Goal: Entertainment & Leisure: Consume media (video, audio)

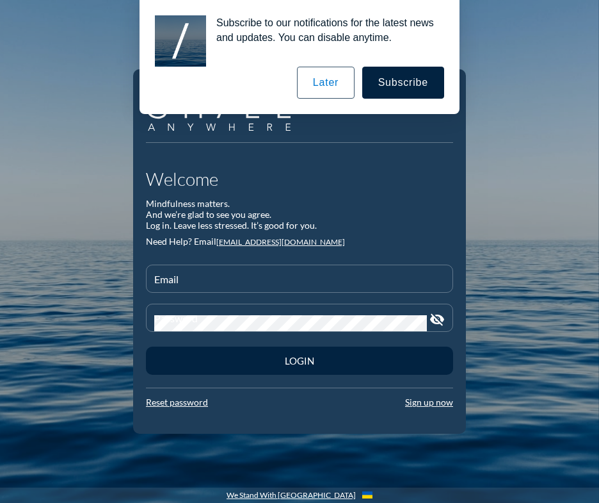
click at [181, 280] on input "Email" at bounding box center [299, 284] width 291 height 16
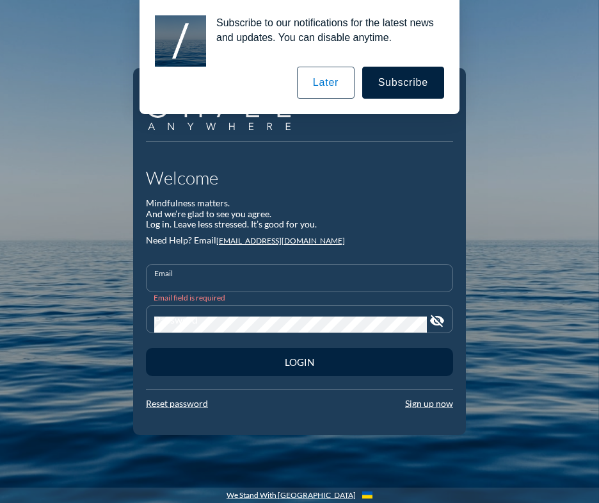
click at [230, 278] on input "Email" at bounding box center [299, 283] width 291 height 16
type input "[EMAIL_ADDRESS][DOMAIN_NAME]"
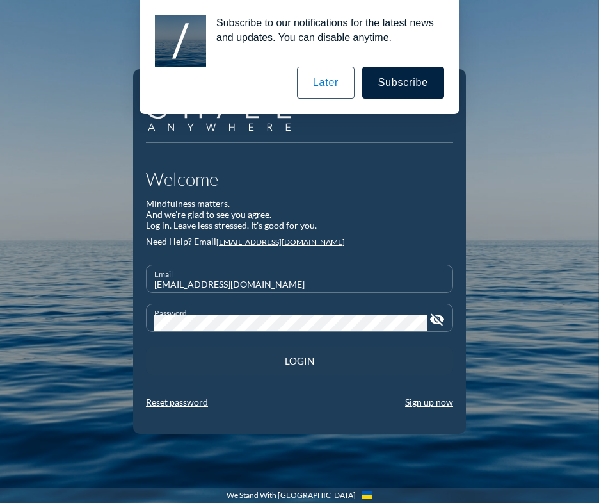
click at [254, 352] on button "Login" at bounding box center [299, 360] width 307 height 28
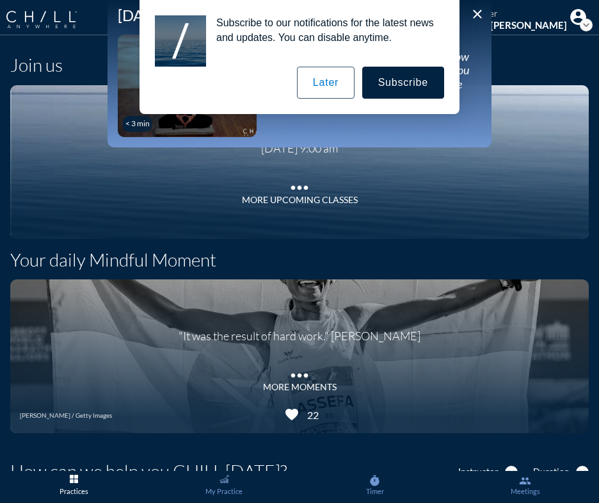
click at [309, 86] on button "Later" at bounding box center [326, 83] width 58 height 32
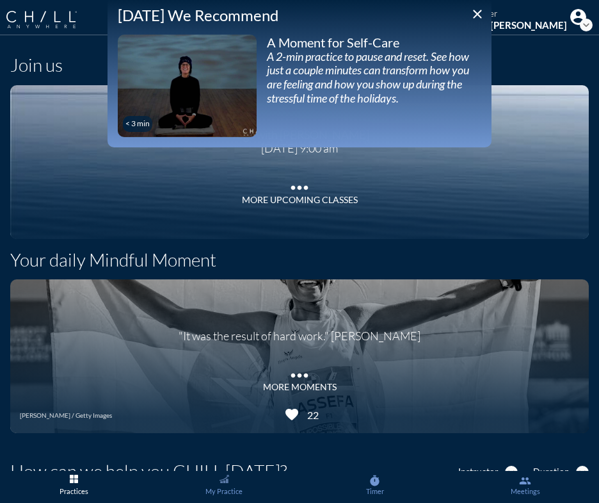
click at [471, 10] on icon "close" at bounding box center [477, 13] width 15 height 15
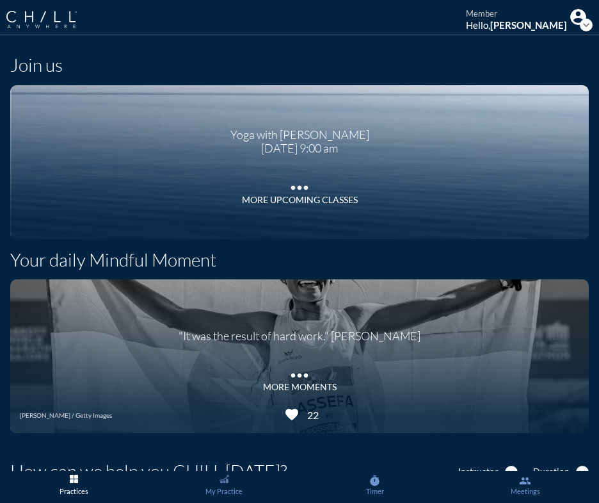
click at [580, 26] on icon "expand_more" at bounding box center [586, 25] width 13 height 13
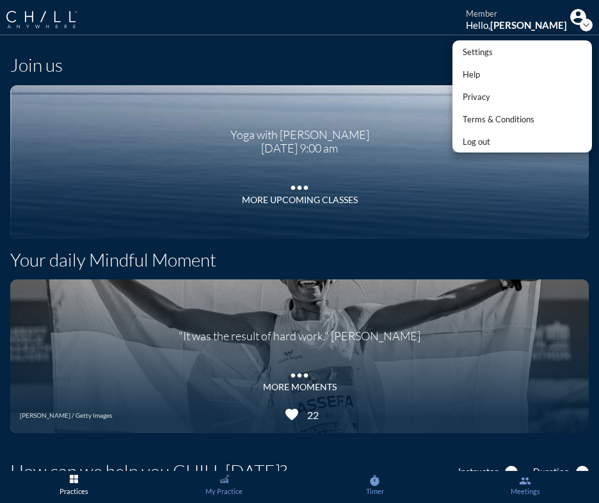
click at [488, 51] on div "Settings" at bounding box center [499, 51] width 72 height 15
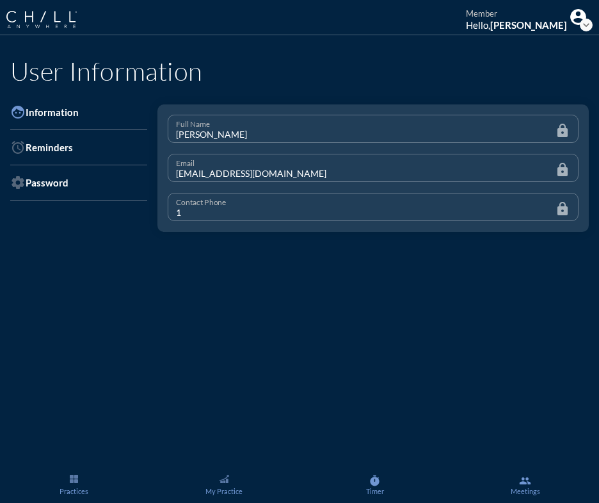
click at [533, 487] on div "Meetings" at bounding box center [526, 491] width 140 height 8
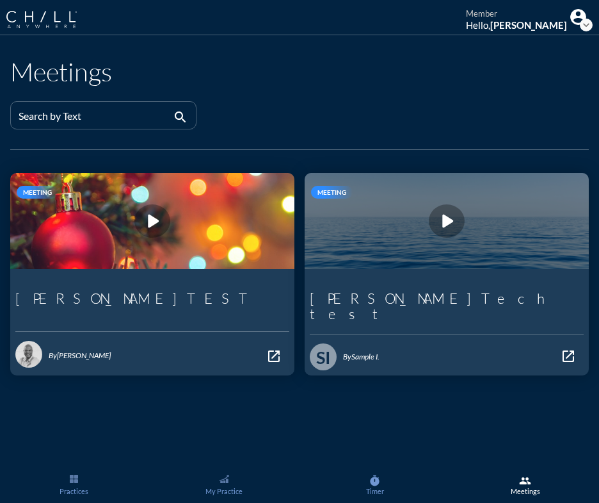
click at [373, 488] on div "Timer" at bounding box center [375, 491] width 140 height 8
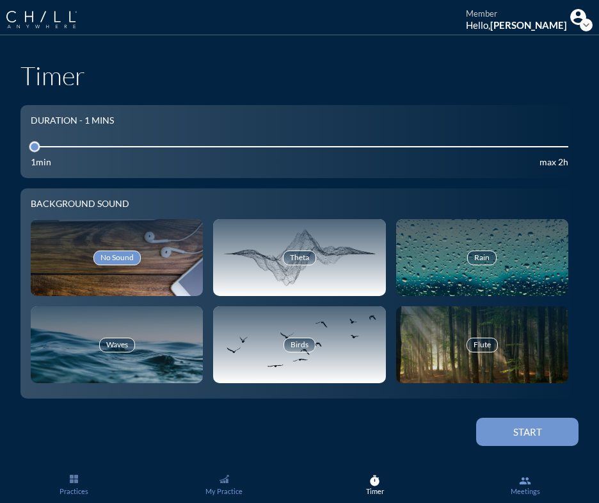
click at [224, 484] on link "My Practice" at bounding box center [223, 487] width 147 height 32
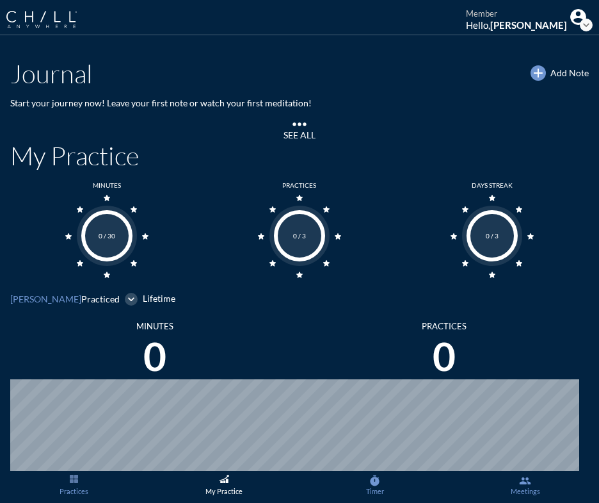
scroll to position [610, 590]
click at [73, 478] on img "Main menu" at bounding box center [74, 478] width 8 height 8
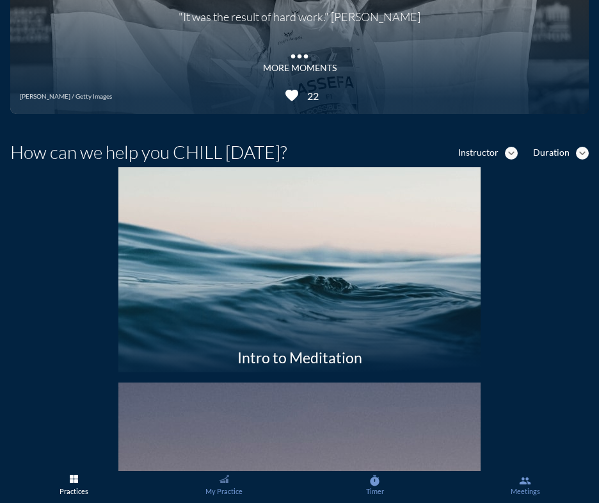
scroll to position [320, 0]
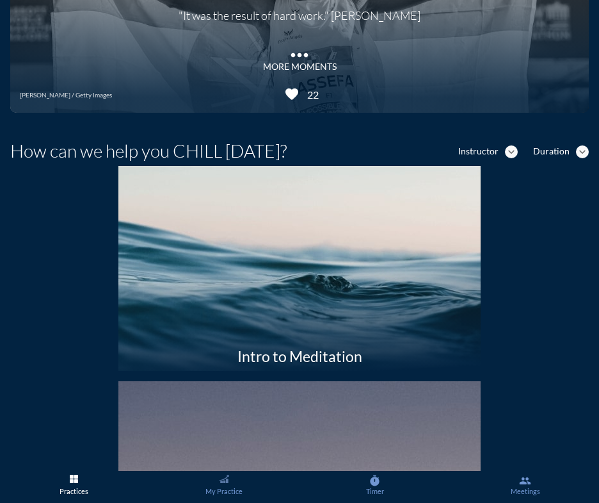
click at [576, 152] on icon "expand_more" at bounding box center [582, 151] width 13 height 13
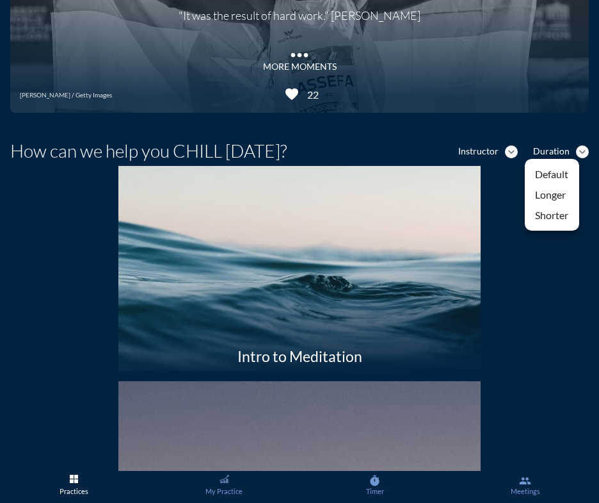
click at [558, 214] on div "Shorter" at bounding box center [552, 214] width 34 height 15
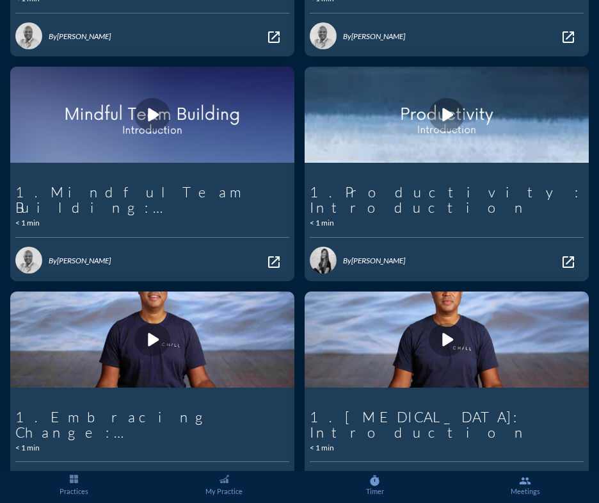
scroll to position [1020, 0]
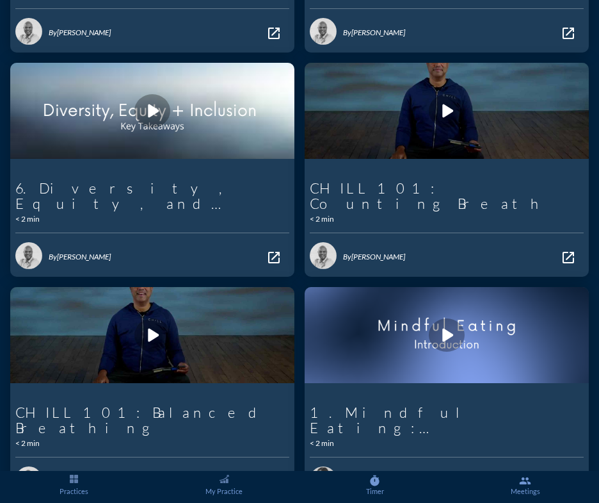
scroll to position [1035, 0]
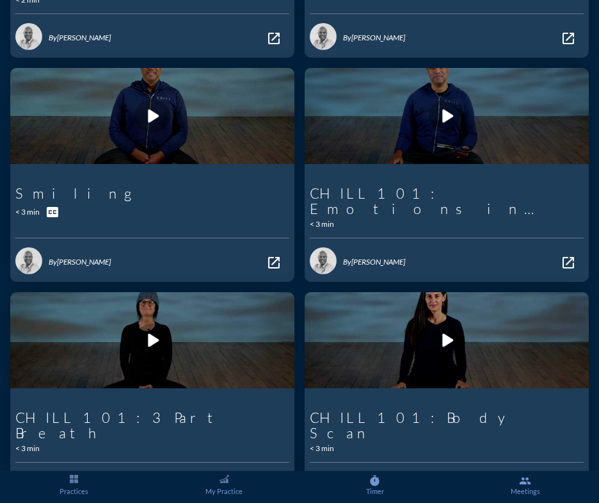
scroll to position [1020, 0]
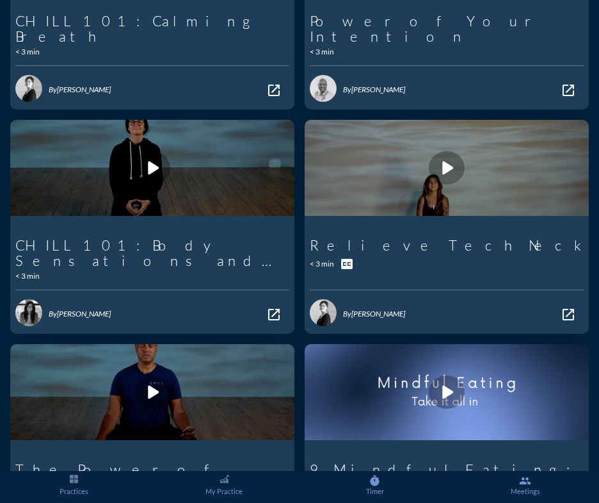
scroll to position [1020, 0]
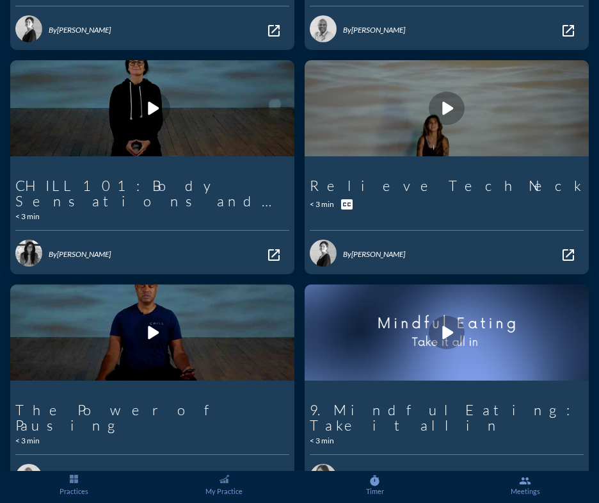
click at [300, 220] on div "play_arrow Relieve Tech Neck < 3 min closed_caption By [PERSON_NAME] open_in_new" at bounding box center [447, 172] width 295 height 224
click at [293, 220] on div "play_arrow CHILL 101: Body Sensations and Pain < 3 min By [PERSON_NAME] open_in…" at bounding box center [152, 172] width 295 height 224
click at [292, 217] on div "play_arrow CHILL 101: Body Sensations and Pain < 3 min By [PERSON_NAME] open_in…" at bounding box center [152, 172] width 295 height 224
